Goal: Task Accomplishment & Management: Complete application form

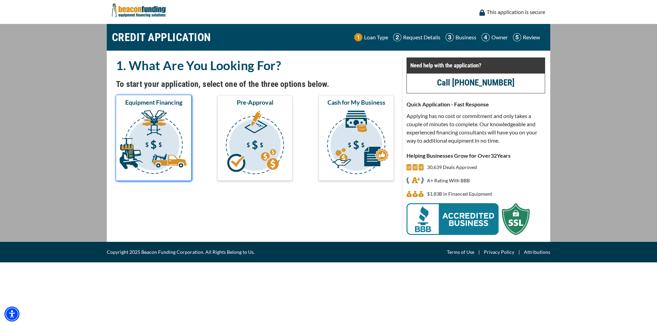
click at [156, 124] on img "submit" at bounding box center [153, 143] width 73 height 68
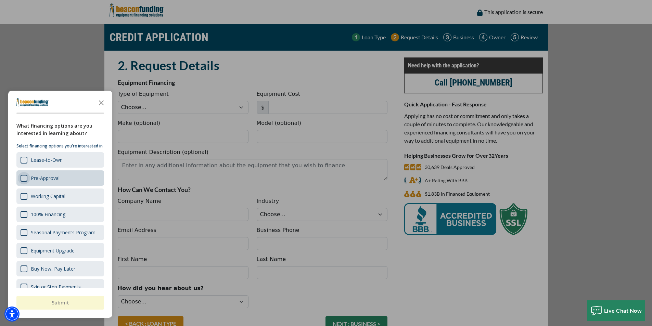
click at [23, 182] on div "Survey" at bounding box center [24, 178] width 7 height 7
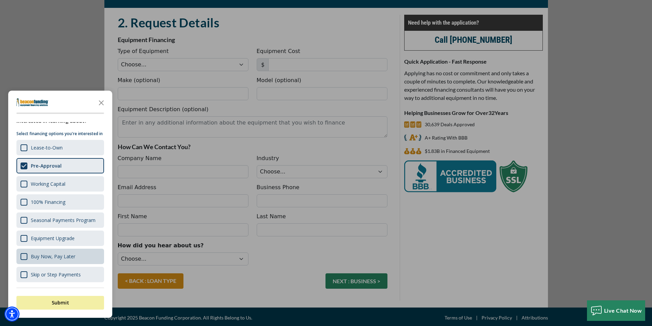
scroll to position [45, 0]
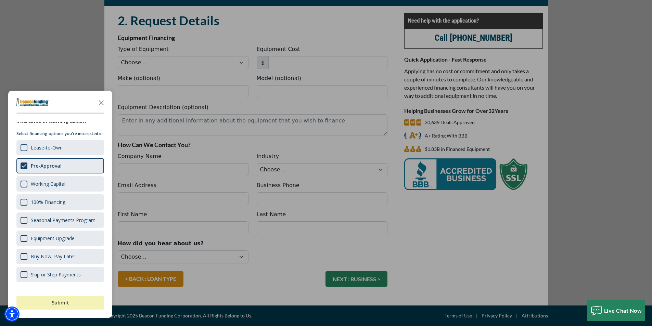
click at [45, 300] on button "Submit" at bounding box center [60, 303] width 88 height 14
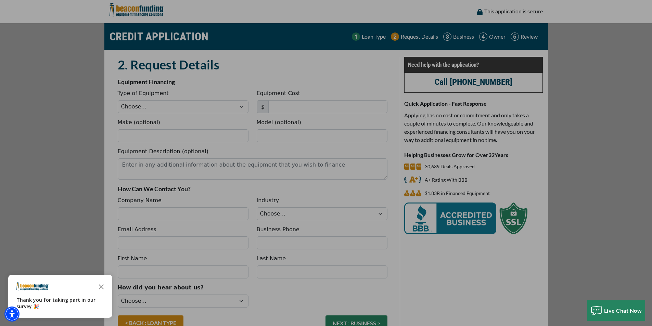
scroll to position [0, 0]
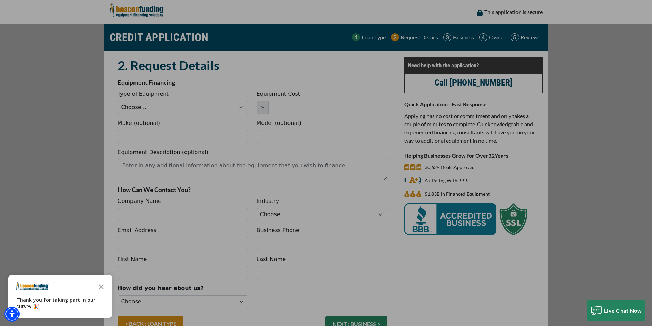
click at [148, 142] on div "button" at bounding box center [326, 163] width 652 height 326
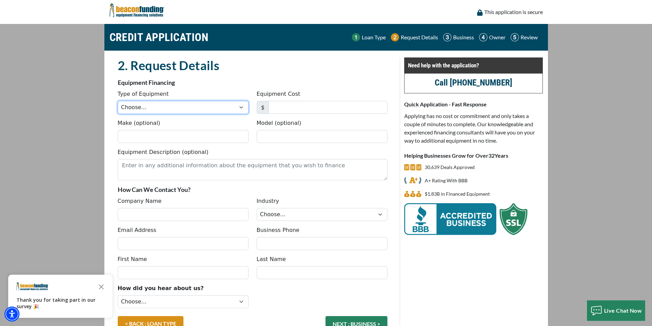
click at [149, 106] on select "Choose... Backhoe Boom/Bucket Truck Chipper Commercial Mower Crane DTG/DTF Prin…" at bounding box center [183, 107] width 131 height 13
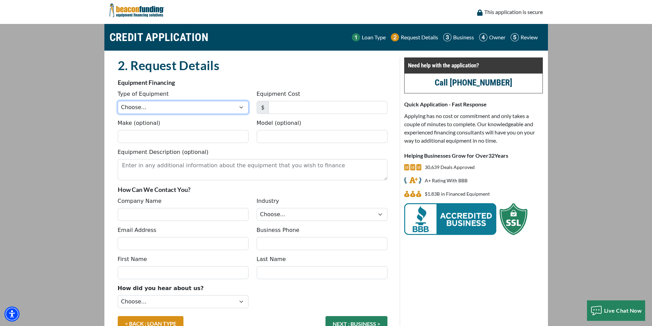
select select "7"
click at [118, 101] on select "Choose... Backhoe Boom/Bucket Truck Chipper Commercial Mower Crane DTG/DTF Prin…" at bounding box center [183, 107] width 131 height 13
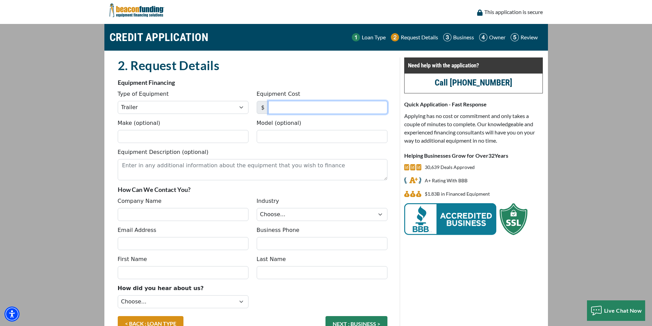
click at [277, 107] on input "Equipment Cost" at bounding box center [327, 107] width 119 height 13
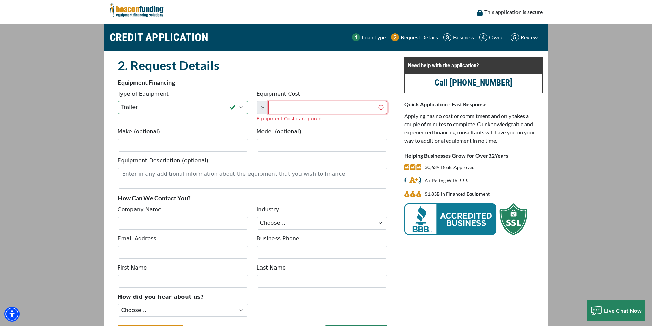
click at [324, 107] on input "Equipment Cost" at bounding box center [327, 107] width 119 height 13
click at [339, 108] on input "Equipment Cost" at bounding box center [327, 107] width 119 height 13
type input "15,500"
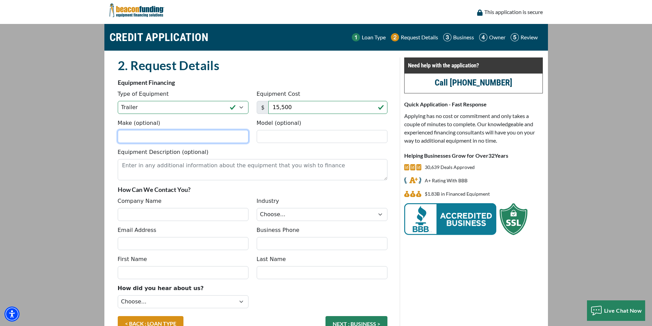
click at [171, 143] on input "Make (optional)" at bounding box center [183, 136] width 131 height 13
paste input "Flatbed Trailers"
type input "Flatbed Trailers"
click at [317, 135] on input "Model (optional)" at bounding box center [322, 136] width 131 height 13
paste input "2014 UTILITY 48'"
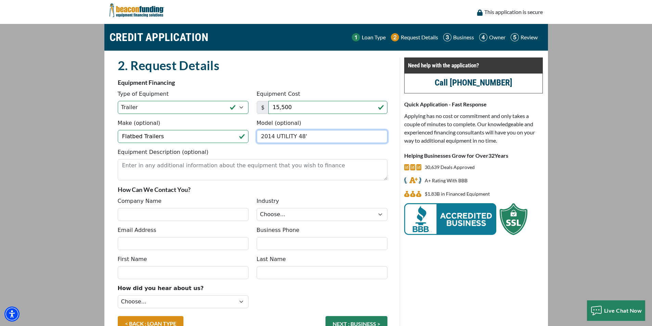
type input "2014 UTILITY 48'"
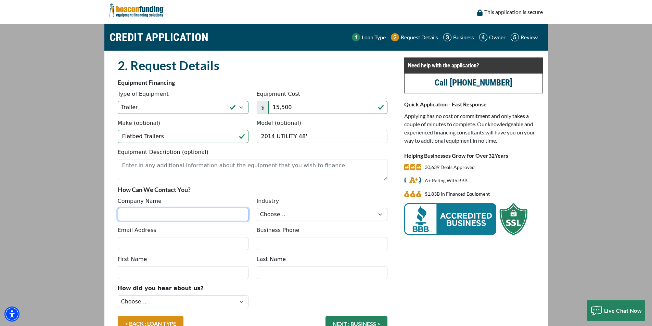
click at [148, 210] on input "Company Name" at bounding box center [183, 214] width 131 height 13
type input "SATRUCKING INC"
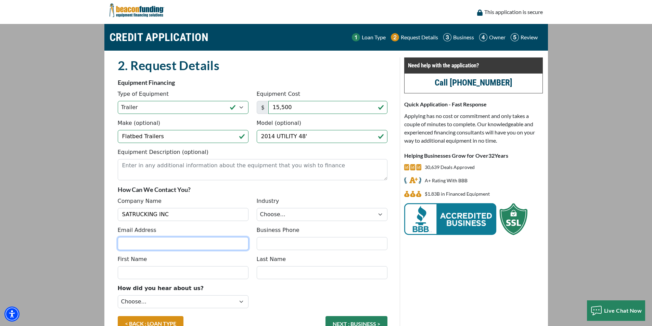
type input "info@satruckinginc.com"
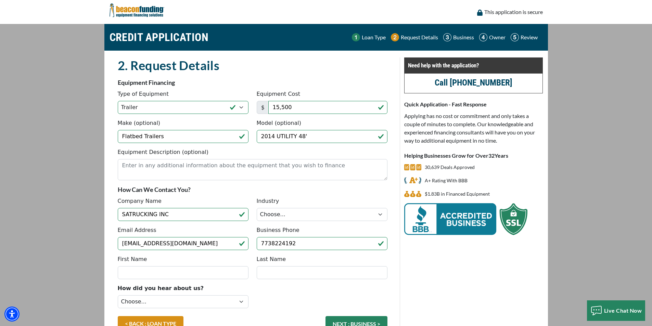
type input "[PHONE_NUMBER]"
drag, startPoint x: 182, startPoint y: 246, endPoint x: -104, endPoint y: 223, distance: 287.0
click at [0, 223] on html "Skip to main content Enable accessibility for low vision Open the accessibility…" at bounding box center [326, 163] width 652 height 326
type input "[EMAIL_ADDRESS][DOMAIN_NAME]"
click at [338, 221] on div "Company Name SATRUCKING INC Industry Choose... Towing Landscape/Hardscape Decor…" at bounding box center [253, 211] width 278 height 29
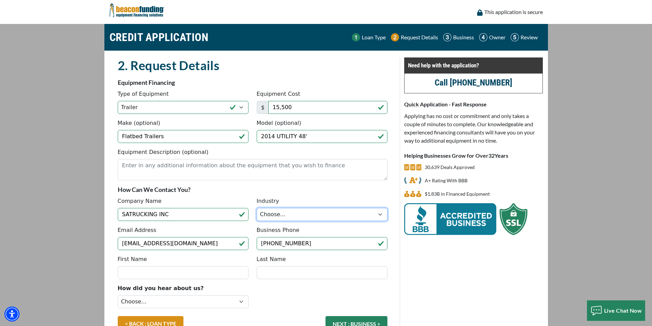
click at [340, 213] on select "Choose... Towing Landscape/Hardscape Decorated Apparel Septic Light Constructio…" at bounding box center [322, 214] width 131 height 13
click at [257, 208] on select "Choose... Towing Landscape/Hardscape Decorated Apparel Septic Light Constructio…" at bounding box center [322, 214] width 131 height 13
click at [322, 215] on select "Choose... Towing Landscape/Hardscape Decorated Apparel Septic Light Constructio…" at bounding box center [322, 214] width 131 height 13
select select "5"
click at [257, 208] on select "Choose... Towing Landscape/Hardscape Decorated Apparel Septic Light Constructio…" at bounding box center [322, 214] width 131 height 13
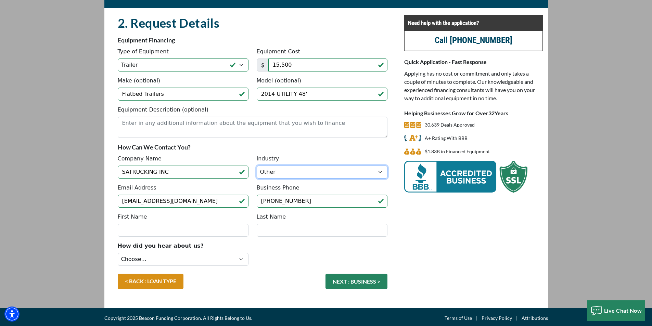
scroll to position [45, 0]
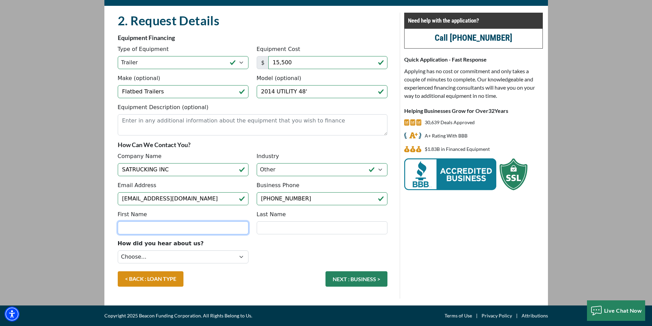
click at [133, 226] on input "First Name" at bounding box center [183, 227] width 131 height 13
type input "a"
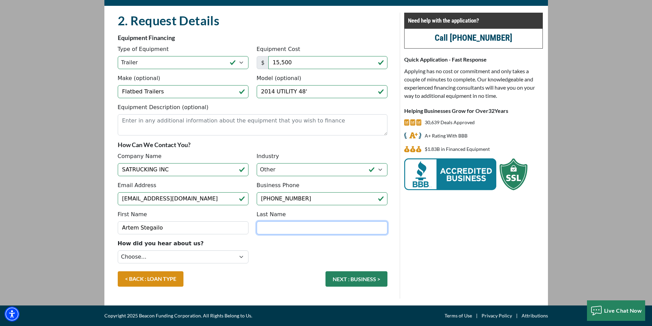
click at [335, 232] on input "Last Name" at bounding box center [322, 227] width 131 height 13
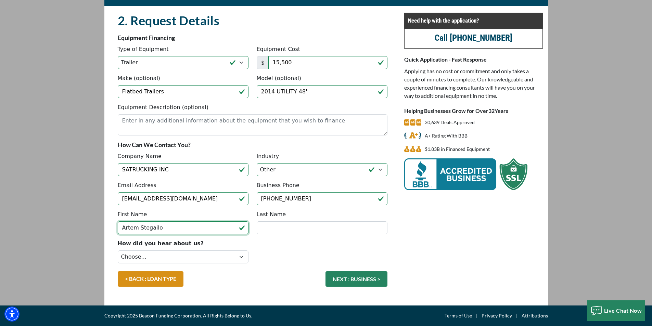
drag, startPoint x: 137, startPoint y: 228, endPoint x: 657, endPoint y: 323, distance: 528.3
click at [651, 281] on html "Skip to main content Enable accessibility for low vision Open the accessibility…" at bounding box center [326, 118] width 652 height 326
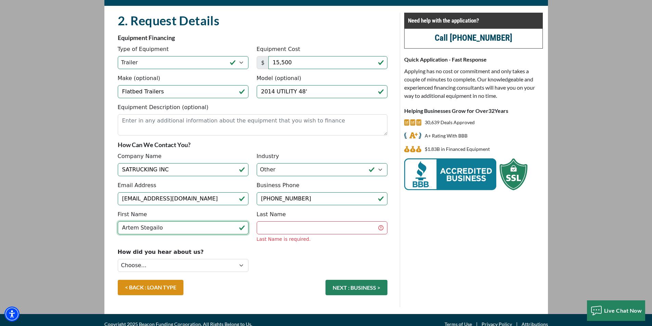
scroll to position [49, 0]
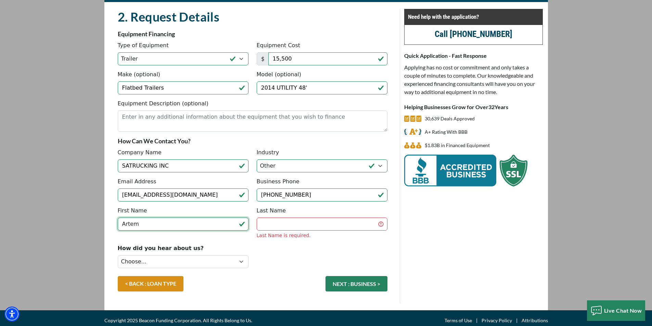
type input "Artem"
click at [272, 227] on input "Last Name" at bounding box center [322, 224] width 131 height 13
type input "Stegailo"
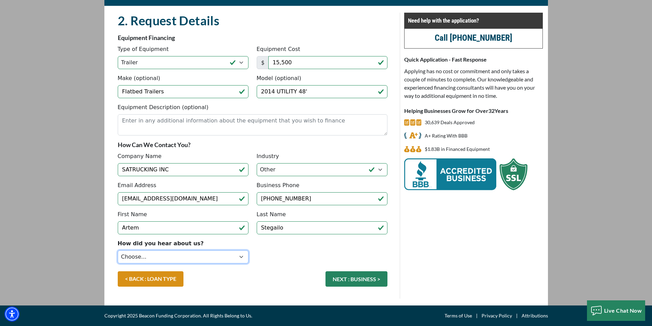
click at [187, 260] on select "Choose... Internet Search Vendor Referral Word of Mouth Client Referral Email E…" at bounding box center [183, 256] width 131 height 13
select select "9"
click at [118, 250] on select "Choose... Internet Search Vendor Referral Word of Mouth Client Referral Email E…" at bounding box center [183, 256] width 131 height 13
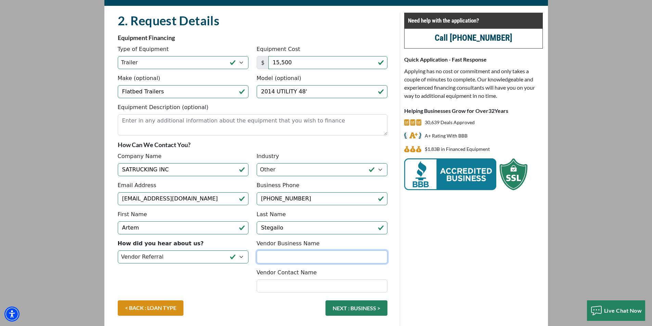
click at [302, 258] on input "Vendor Business Name" at bounding box center [322, 256] width 131 height 13
type input "n"
type input "AMSTON"
click at [291, 284] on input "Vendor Contact Name" at bounding box center [322, 286] width 131 height 13
click at [202, 260] on select "Choose... Internet Search Vendor Referral Word of Mouth Client Referral Email E…" at bounding box center [183, 256] width 131 height 13
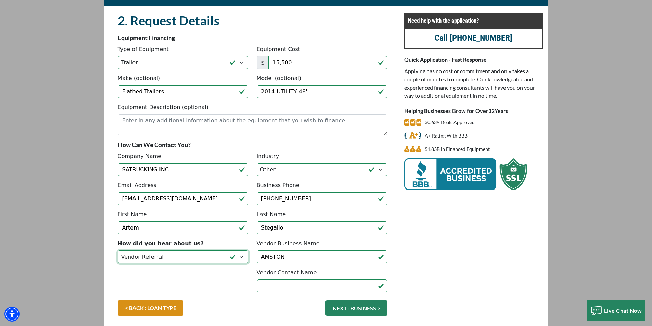
select select "14"
click at [118, 250] on select "Choose... Internet Search Vendor Referral Word of Mouth Client Referral Email E…" at bounding box center [183, 256] width 131 height 13
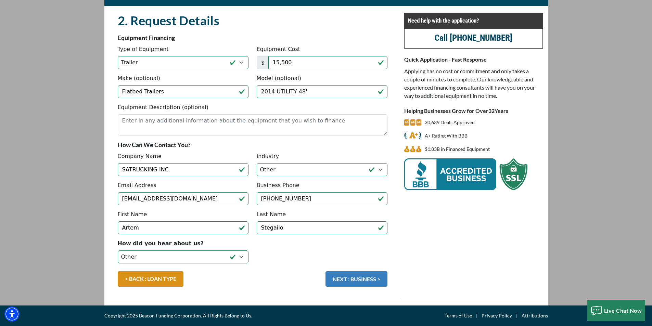
click at [356, 285] on button "NEXT : BUSINESS >" at bounding box center [356, 278] width 62 height 15
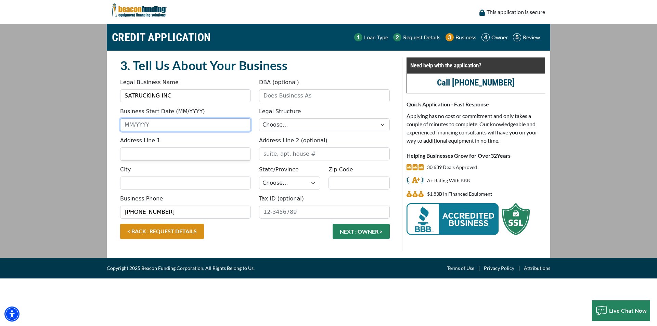
click at [154, 123] on input "Business Start Date (MM/YYYY)" at bounding box center [185, 124] width 131 height 13
type input "07/2014"
click at [152, 156] on input "Address Line 1" at bounding box center [185, 153] width 131 height 13
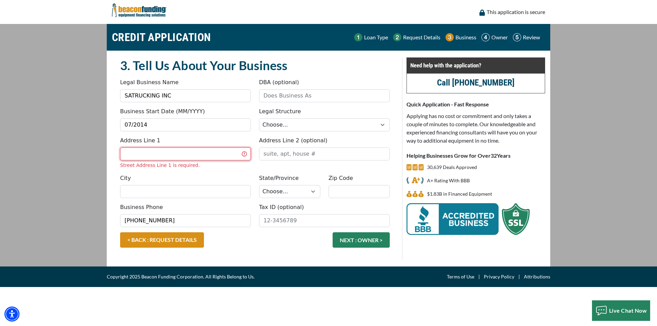
click at [144, 152] on input "Address Line 1" at bounding box center [185, 153] width 131 height 13
click at [133, 160] on input "Address Line 1" at bounding box center [185, 153] width 131 height 13
type input "650 S EASTWOOD DR WOODSTOCK IL"
type input "WOODSTOCK, [GEOGRAPHIC_DATA] ([PERSON_NAME])"
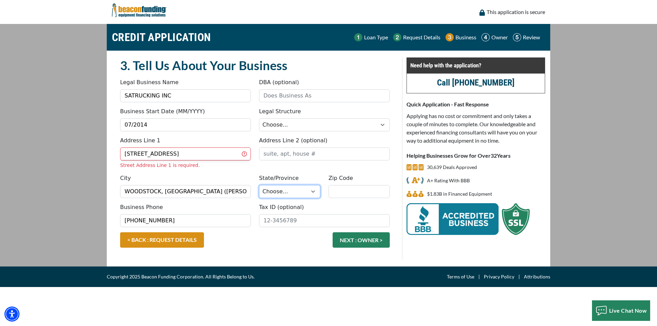
select select "15"
type input "60098"
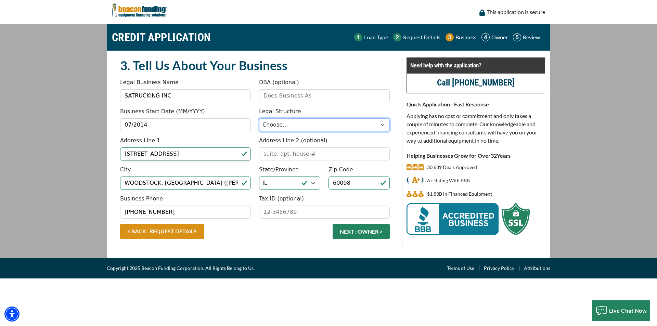
click at [333, 129] on select "Choose... Corporation LLC LLP Municipality Non-Profit Partnership Proprietorship" at bounding box center [324, 124] width 131 height 13
select select "1"
click at [259, 118] on select "Choose... Corporation LLC LLP Municipality Non-Profit Partnership Proprietorship" at bounding box center [324, 124] width 131 height 13
click at [320, 213] on input "Tax ID (optional)" at bounding box center [324, 212] width 131 height 13
click at [284, 209] on input "Tax ID (optional)" at bounding box center [324, 212] width 131 height 13
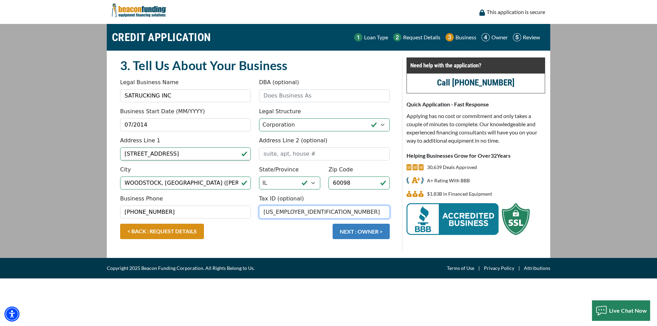
type input "[US_EMPLOYER_IDENTIFICATION_NUMBER]"
click at [374, 233] on button "NEXT : OWNER >" at bounding box center [361, 231] width 57 height 15
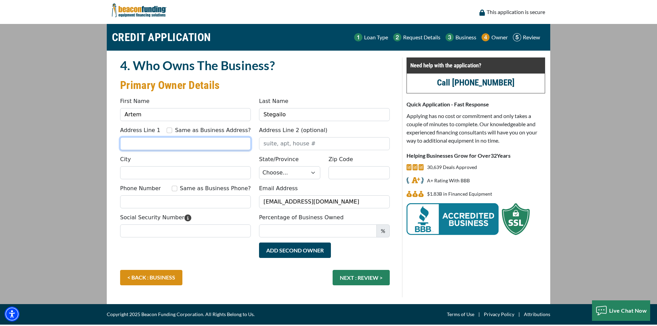
drag, startPoint x: 210, startPoint y: 145, endPoint x: 209, endPoint y: 140, distance: 5.6
click at [210, 145] on input "Address Line 1" at bounding box center [185, 143] width 131 height 13
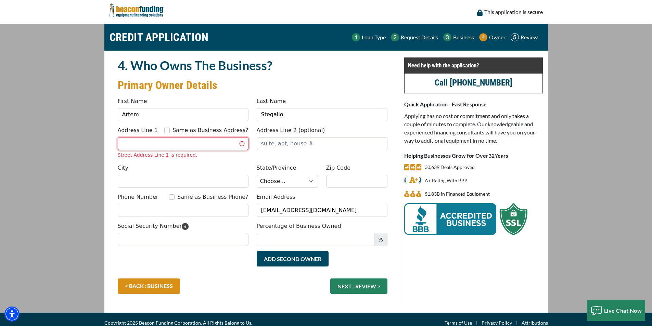
click at [161, 140] on input "Address Line 1" at bounding box center [183, 143] width 131 height 13
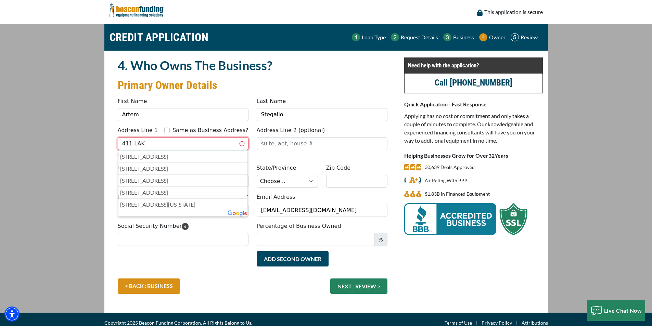
click at [161, 140] on input "411 LAK" at bounding box center [183, 143] width 131 height 13
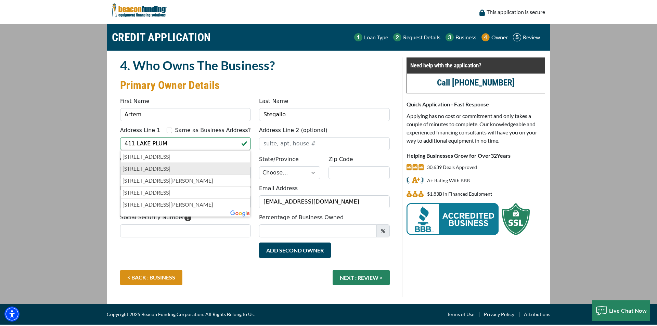
click at [185, 168] on p "411 Lake Plumleigh Court, Algonquin, IL, USA" at bounding box center [185, 169] width 126 height 8
type input "Lake Plumleigh Court"
type input "Algonquin"
select select "15"
type input "60102"
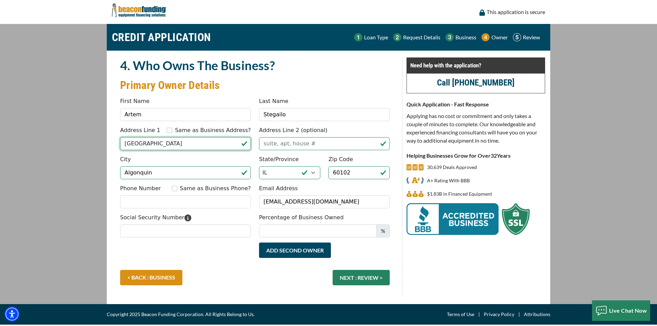
click at [172, 146] on input "Lake Plumleigh Court" at bounding box center [185, 143] width 131 height 13
drag, startPoint x: 162, startPoint y: 143, endPoint x: 638, endPoint y: 204, distance: 479.4
click at [638, 204] on main "CREDIT APPLICATION Loan Type Request Details Business Owner Review" at bounding box center [328, 164] width 657 height 280
type input "Lake Plumleigh WAY"
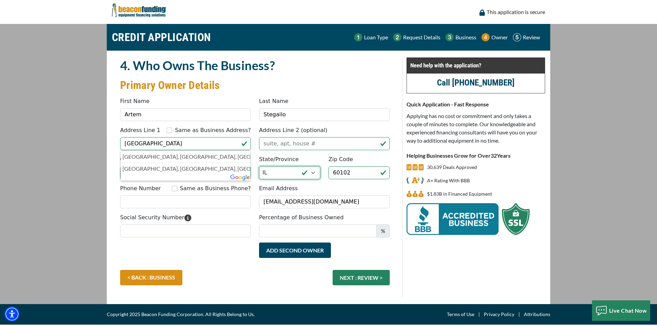
click at [284, 173] on select "Choose... AL AK AZ AR CA CO CT DE DC FL GA HI ID IL IN IA KS KY LA ME MD MA MI …" at bounding box center [289, 172] width 61 height 13
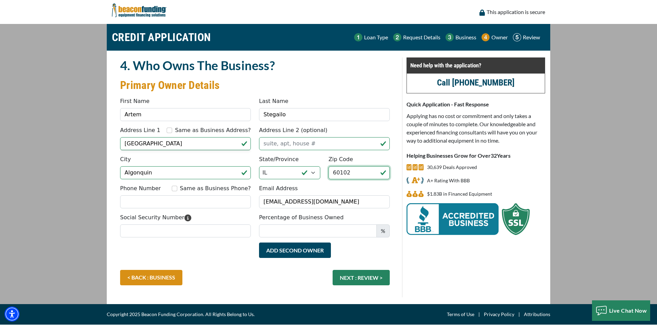
click at [356, 170] on input "60102" at bounding box center [358, 172] width 61 height 13
click at [173, 204] on input "Phone Number" at bounding box center [185, 201] width 131 height 13
type input "(773) 822-4192"
type input "WOODSTOCK, IL (MCHENRY)"
type input "60098"
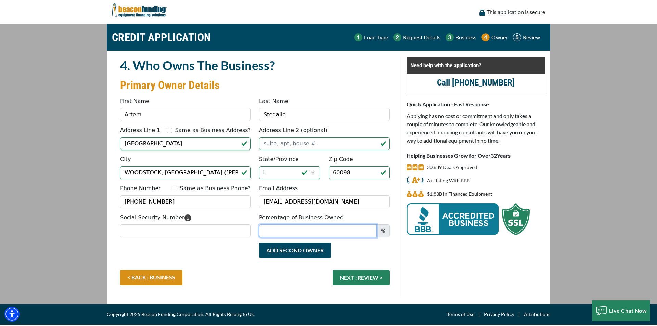
type input "SAT"
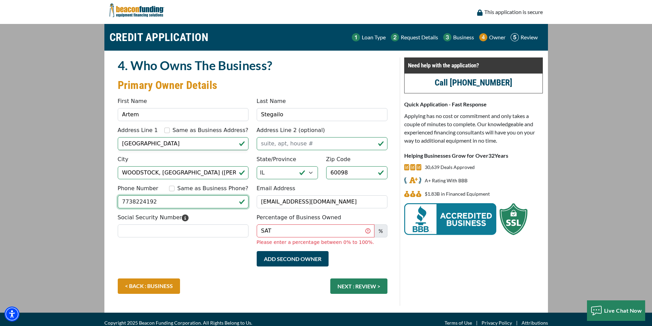
type input "(773) 822-4192"
click at [197, 228] on input "Social Security Number" at bounding box center [183, 230] width 131 height 13
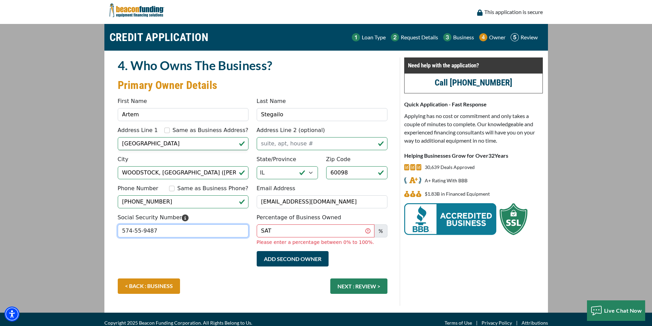
type input "574-55-9487"
click at [294, 236] on input "SAT" at bounding box center [316, 230] width 118 height 13
drag, startPoint x: 294, startPoint y: 236, endPoint x: 91, endPoint y: 218, distance: 203.4
click at [91, 218] on main "CREDIT APPLICATION Loan Type Request Details Business Owner Review" at bounding box center [326, 168] width 652 height 289
type input "100"
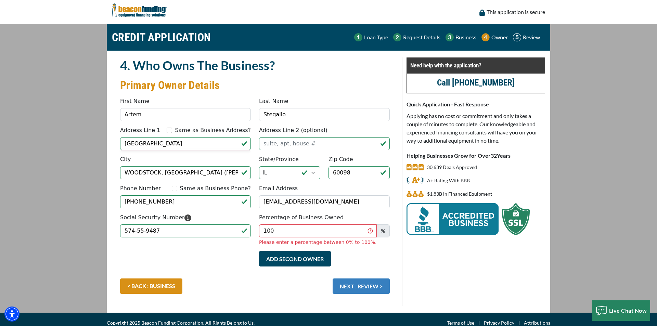
click at [376, 287] on div "< BACK : BUSINESS NEXT : REVIEW >" at bounding box center [255, 289] width 278 height 22
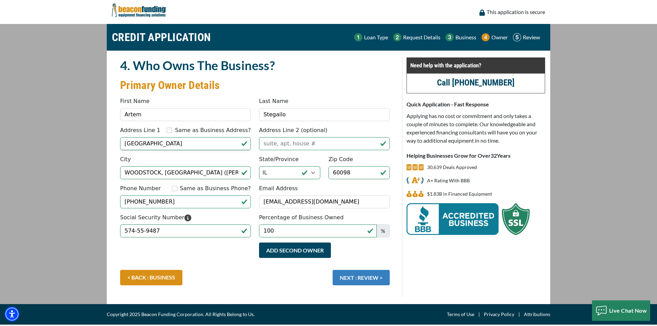
click at [372, 281] on button "NEXT : REVIEW >" at bounding box center [361, 277] width 57 height 15
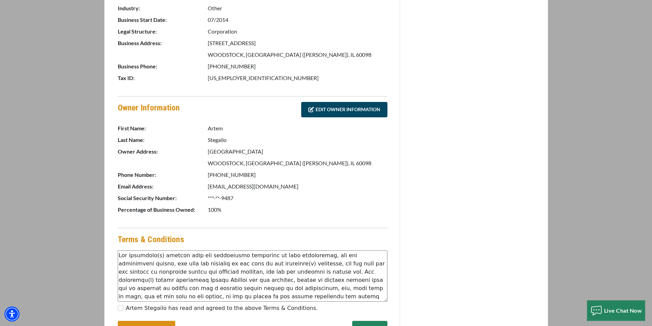
scroll to position [289, 0]
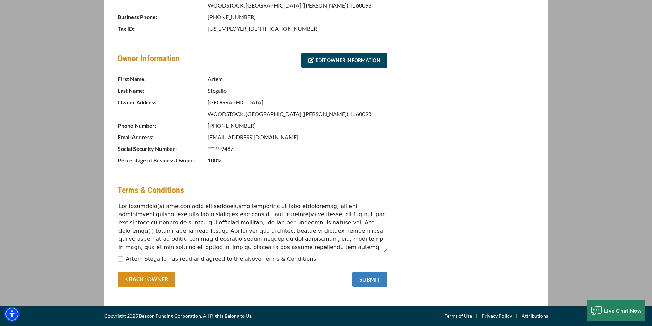
click at [365, 280] on button "SUBMIT" at bounding box center [369, 279] width 35 height 15
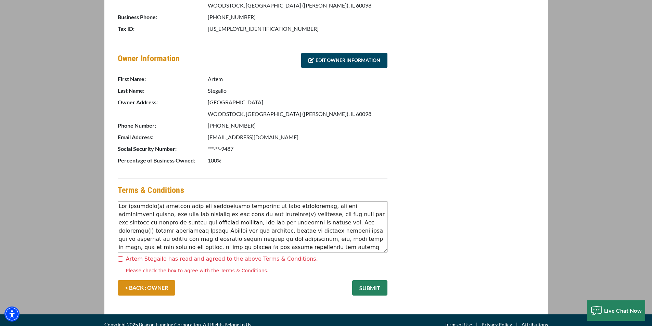
click at [123, 259] on div "Artem Stegailo has read and agreed to the above Terms & Conditions. Please chec…" at bounding box center [253, 265] width 270 height 20
click at [119, 258] on input "Artem Stegailo has read and agreed to the above Terms & Conditions." at bounding box center [120, 258] width 5 height 5
checkbox input "true"
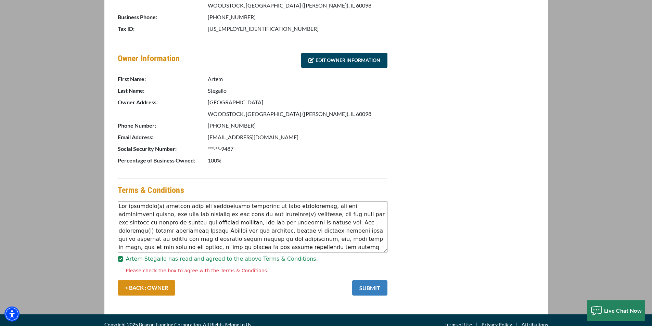
click at [381, 289] on button "SUBMIT" at bounding box center [369, 287] width 35 height 15
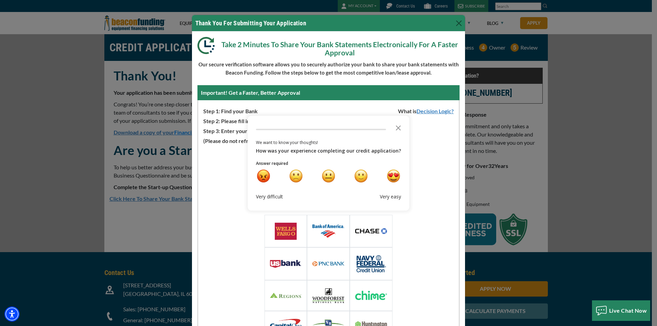
click at [379, 232] on img at bounding box center [371, 230] width 32 height 5
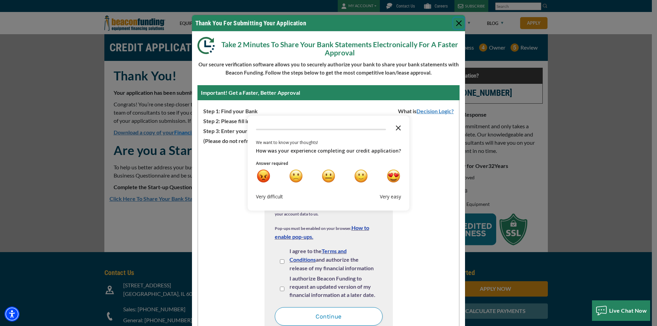
click at [396, 126] on polygon "Close the survey" at bounding box center [398, 127] width 5 height 5
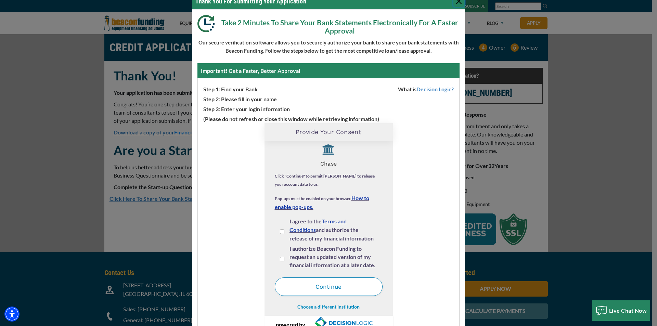
scroll to position [45, 0]
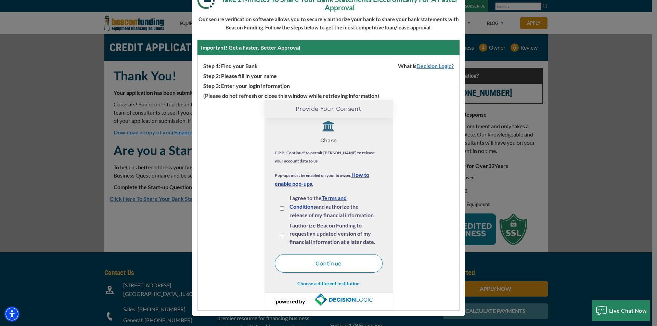
click at [280, 209] on input "I agree to the Terms and Conditions and authorize the release of my financial i…" at bounding box center [282, 208] width 4 height 4
checkbox input "true"
click at [281, 236] on input "I authorize Beacon Funding to request an updated version of my financial inform…" at bounding box center [282, 236] width 4 height 4
checkbox input "true"
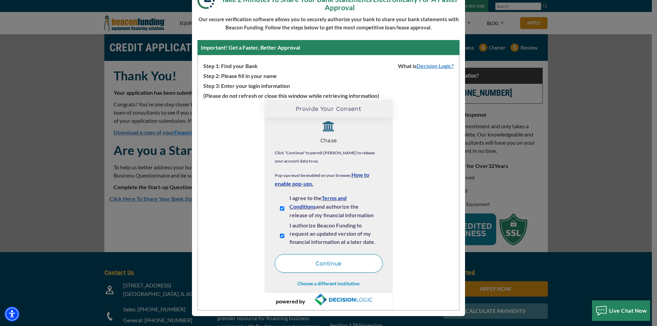
click at [340, 267] on button "Continue" at bounding box center [329, 263] width 108 height 18
